Goal: Information Seeking & Learning: Find specific fact

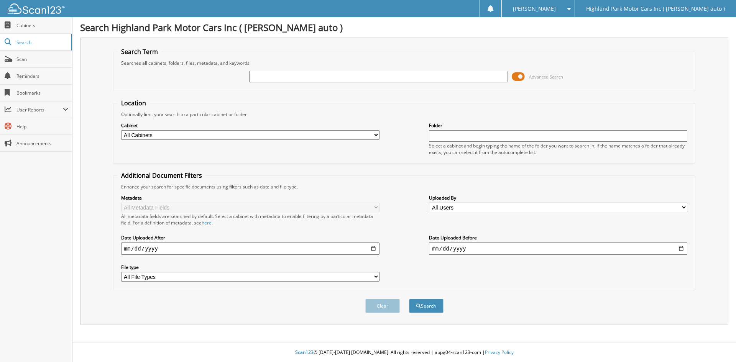
click at [522, 73] on span at bounding box center [518, 76] width 13 height 11
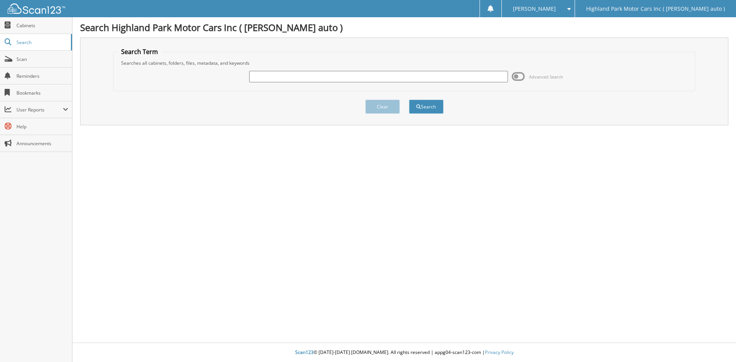
click at [399, 78] on input "text" at bounding box center [378, 76] width 258 height 11
type input "ms19492"
click at [409, 100] on button "Search" at bounding box center [426, 107] width 34 height 14
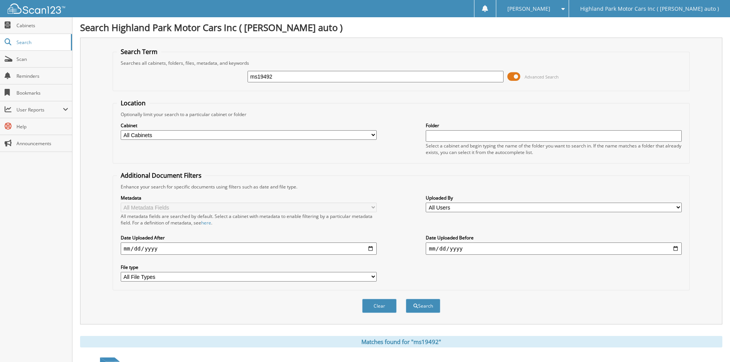
click at [514, 79] on span at bounding box center [513, 76] width 13 height 11
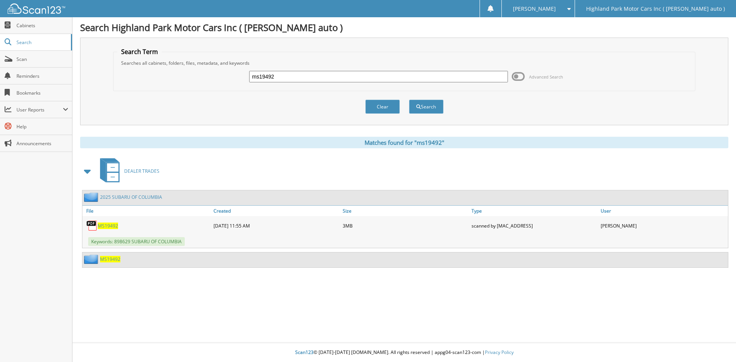
click at [128, 198] on link "2025 SUBARU OF COLUMBIA" at bounding box center [131, 197] width 62 height 7
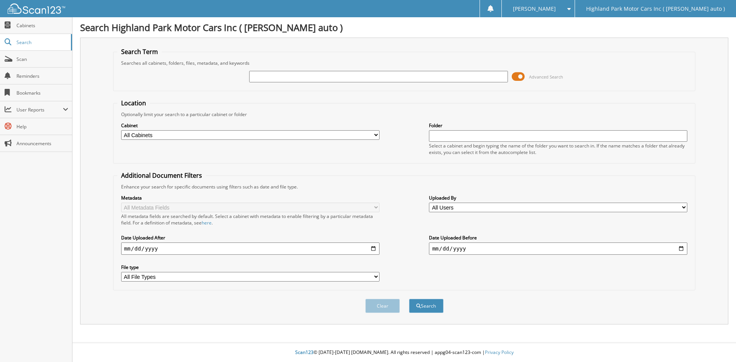
click at [520, 79] on span at bounding box center [518, 76] width 13 height 11
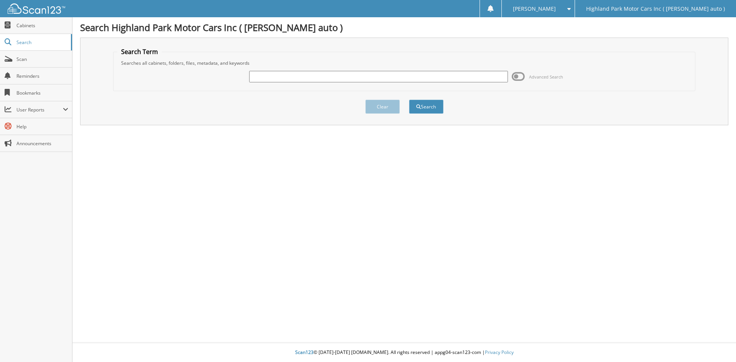
click at [451, 77] on input "text" at bounding box center [378, 76] width 258 height 11
type input "MS18304"
click at [427, 105] on button "Search" at bounding box center [426, 107] width 34 height 14
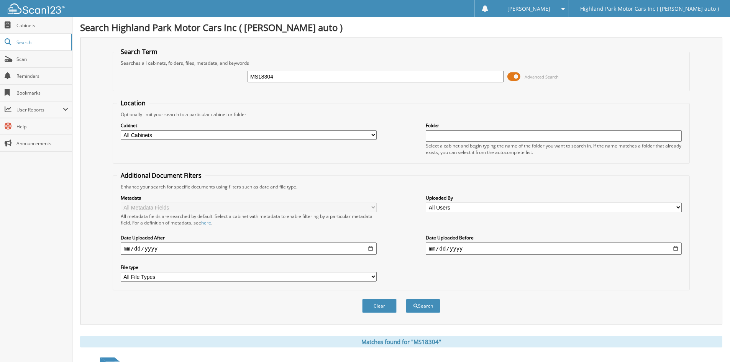
click at [516, 75] on span at bounding box center [513, 76] width 13 height 11
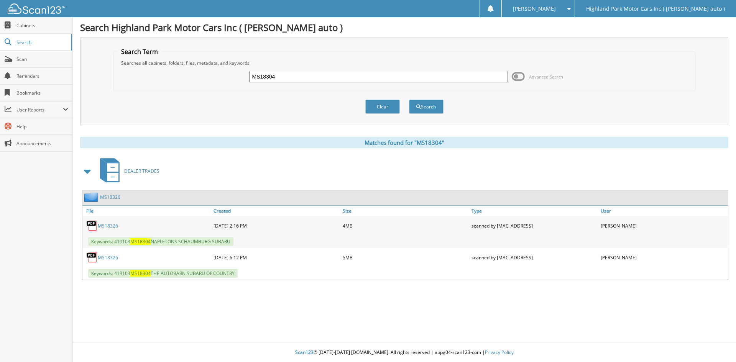
click at [115, 225] on link "MS18326" at bounding box center [108, 226] width 20 height 7
click at [117, 195] on link "MS18326" at bounding box center [110, 197] width 20 height 7
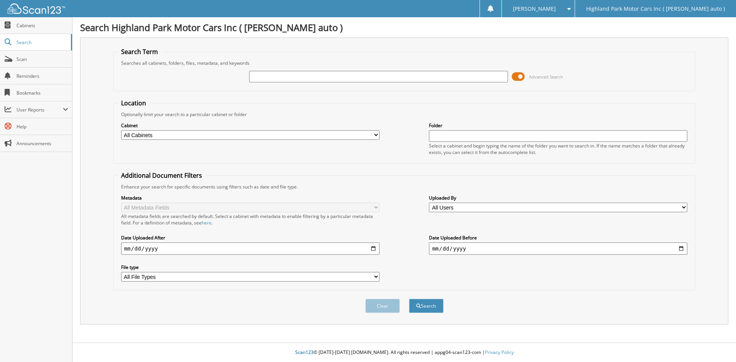
click at [521, 76] on span at bounding box center [518, 76] width 13 height 11
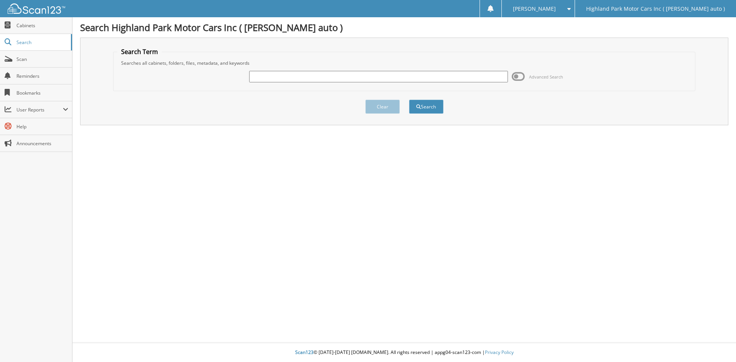
click at [456, 82] on div at bounding box center [378, 76] width 258 height 13
click at [456, 77] on input "text" at bounding box center [378, 76] width 258 height 11
type input "MS18905"
click at [409, 100] on button "Search" at bounding box center [426, 107] width 34 height 14
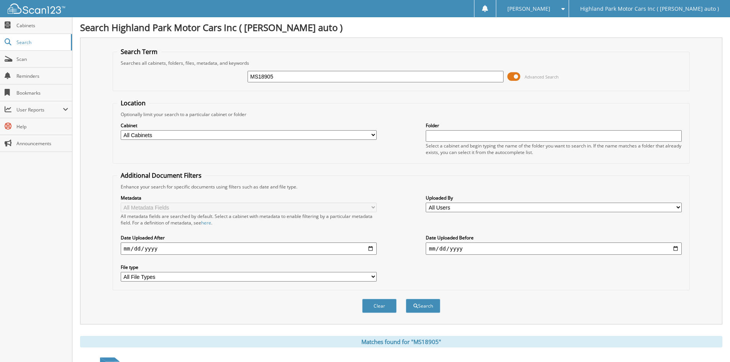
click at [517, 77] on span at bounding box center [513, 76] width 13 height 11
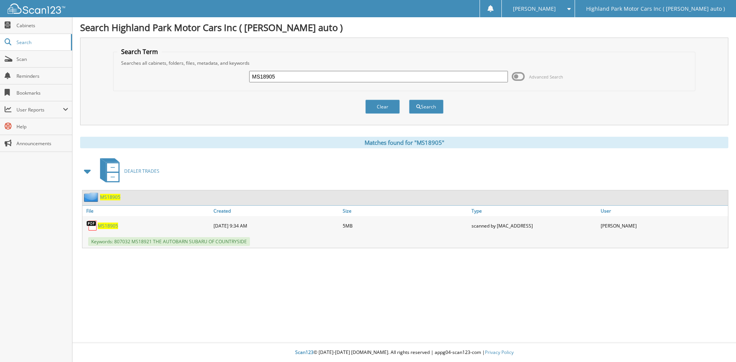
click at [110, 200] on span "MS18905" at bounding box center [110, 197] width 20 height 7
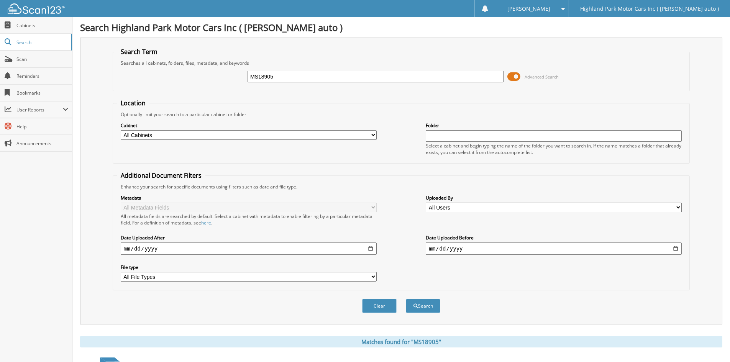
click at [519, 76] on span at bounding box center [513, 76] width 13 height 11
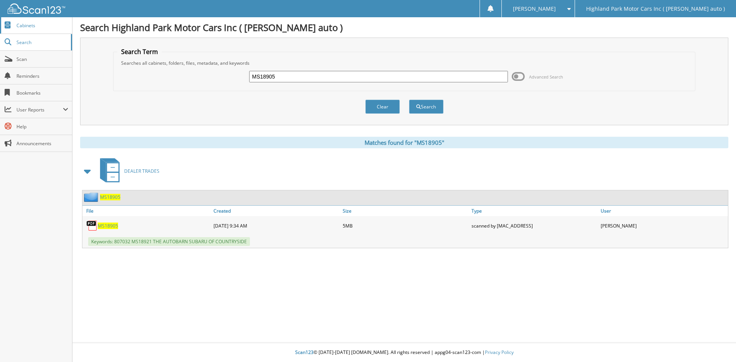
click at [46, 31] on link "Cabinets" at bounding box center [36, 25] width 72 height 16
